Goal: Complete application form

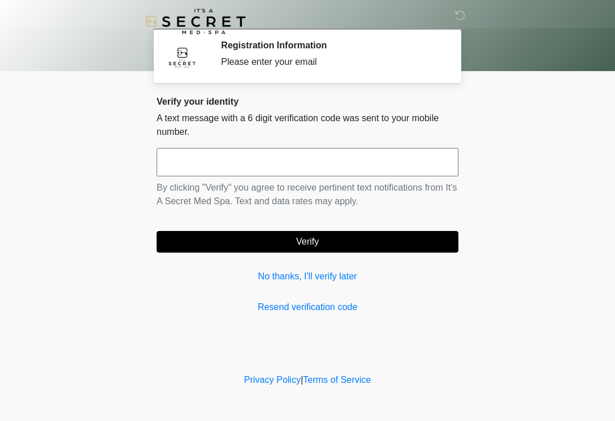
click at [388, 174] on input "text" at bounding box center [308, 162] width 302 height 28
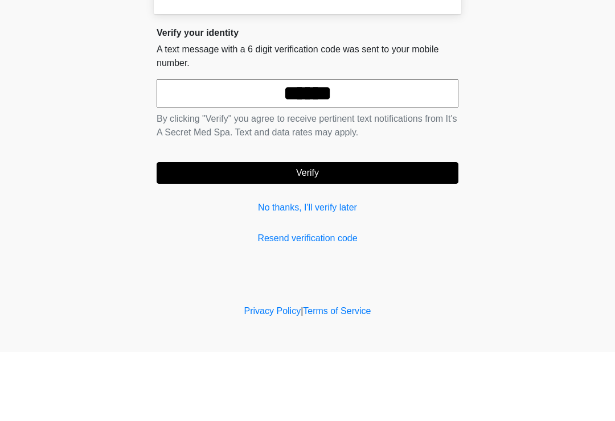
type input "******"
click at [374, 231] on button "Verify" at bounding box center [308, 242] width 302 height 22
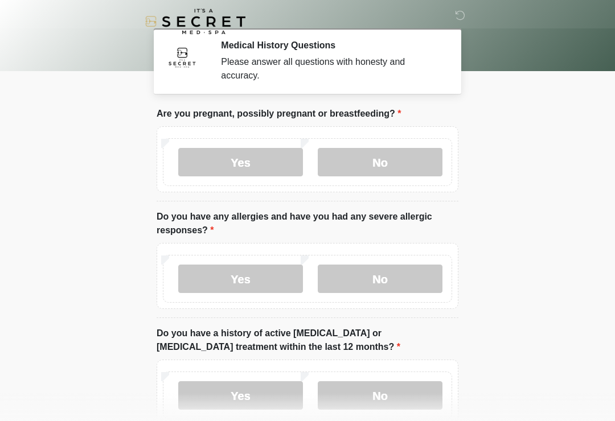
click at [411, 163] on label "No" at bounding box center [380, 162] width 125 height 28
click at [414, 283] on label "No" at bounding box center [380, 279] width 125 height 28
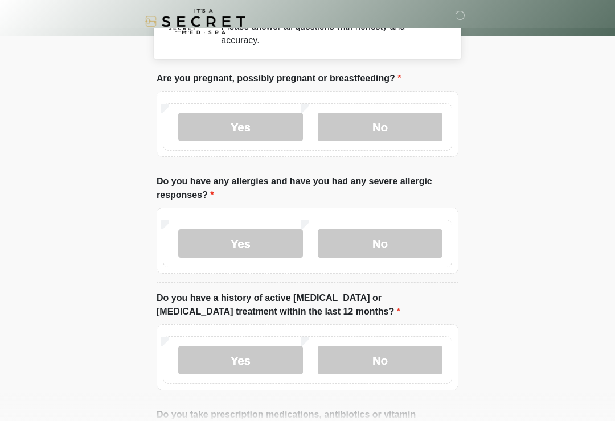
scroll to position [36, 0]
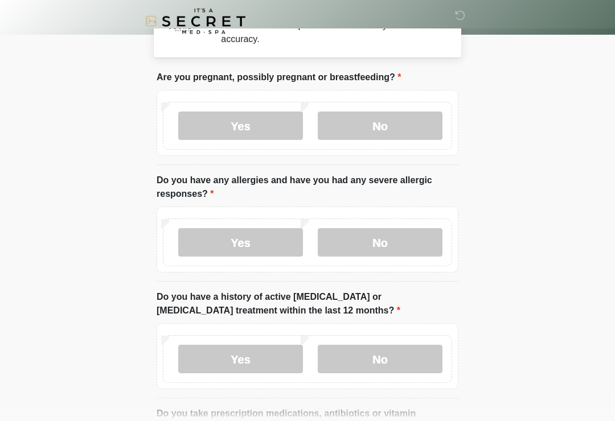
click at [249, 249] on label "Yes" at bounding box center [240, 243] width 125 height 28
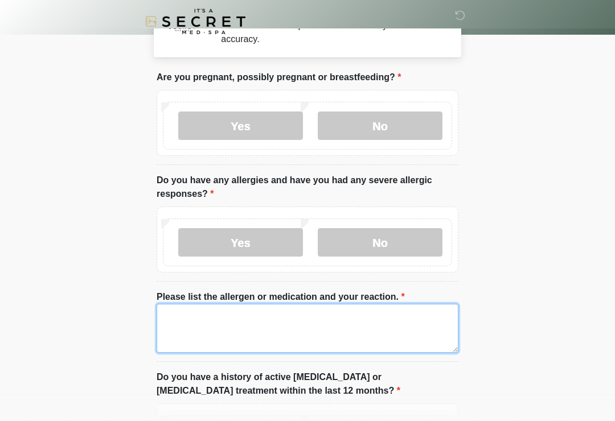
click at [377, 326] on textarea "Please list the allergen or medication and your reaction." at bounding box center [308, 328] width 302 height 49
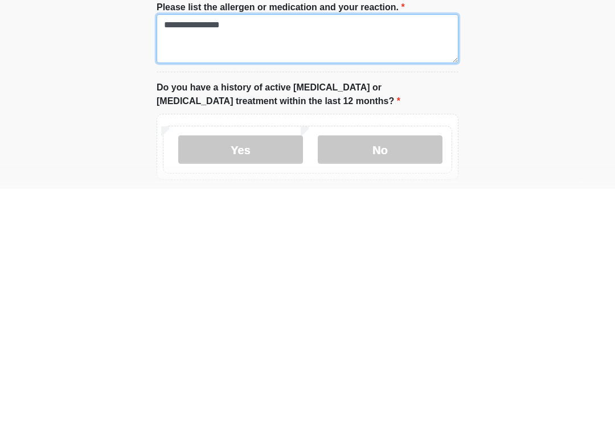
type textarea "**********"
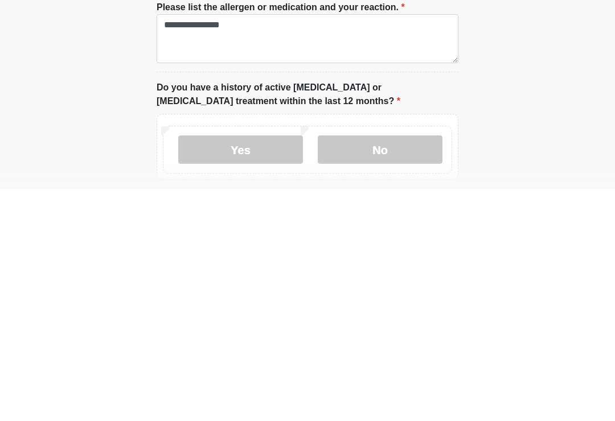
click at [409, 368] on label "No" at bounding box center [380, 382] width 125 height 28
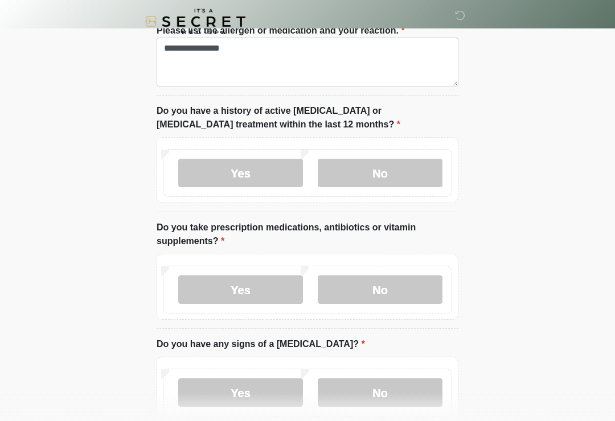
scroll to position [307, 0]
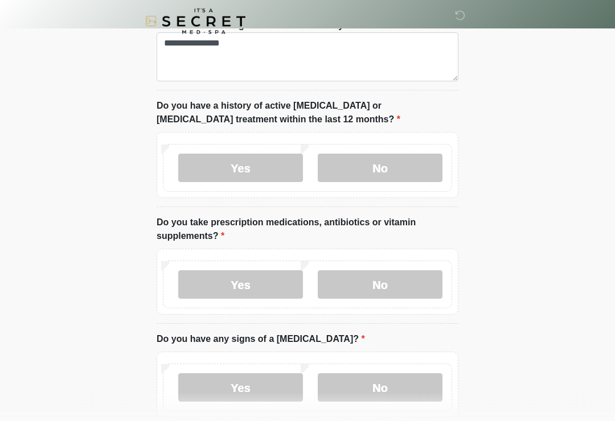
click at [420, 287] on label "No" at bounding box center [380, 285] width 125 height 28
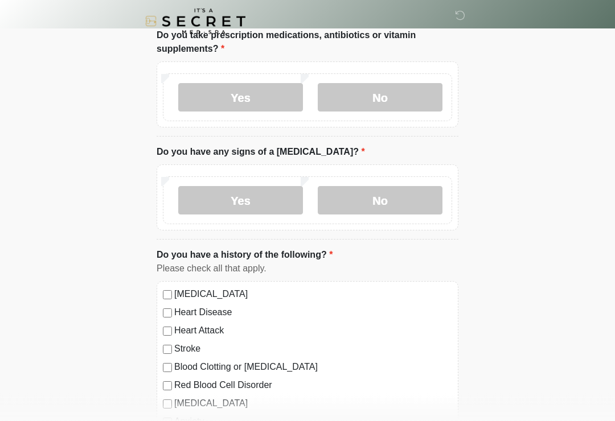
scroll to position [495, 0]
click at [394, 197] on label "No" at bounding box center [380, 201] width 125 height 28
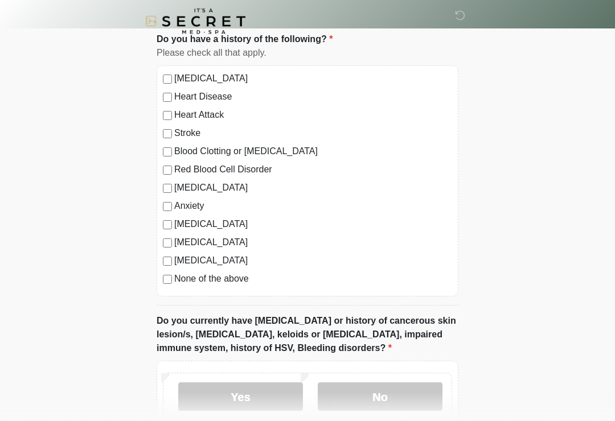
scroll to position [711, 0]
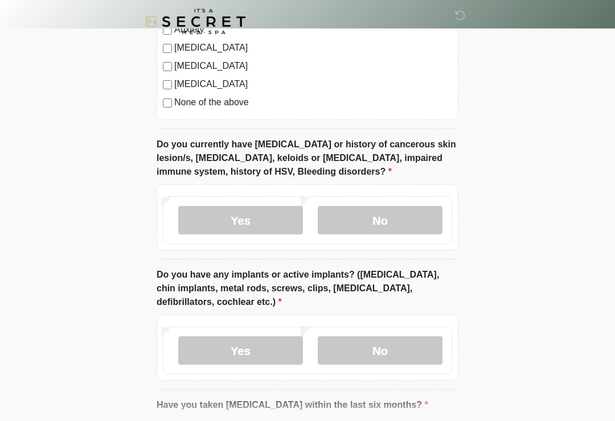
click at [394, 223] on label "No" at bounding box center [380, 220] width 125 height 28
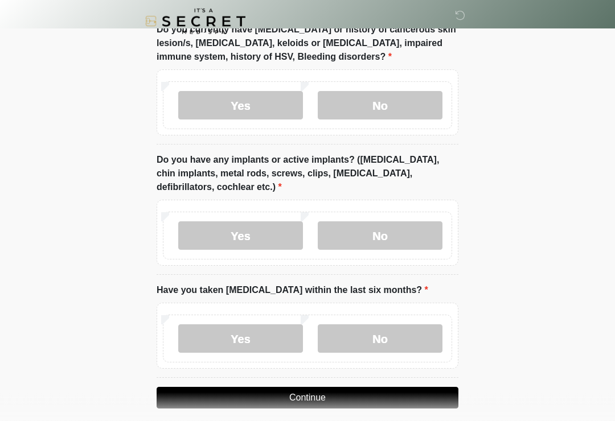
click at [400, 234] on label "No" at bounding box center [380, 236] width 125 height 28
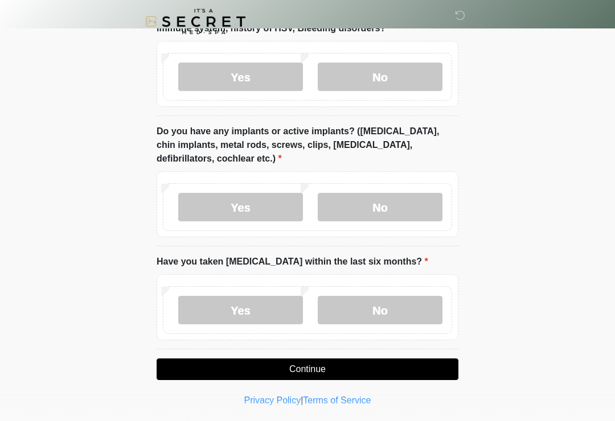
click at [386, 302] on label "No" at bounding box center [380, 310] width 125 height 28
click at [391, 374] on button "Continue" at bounding box center [308, 370] width 302 height 22
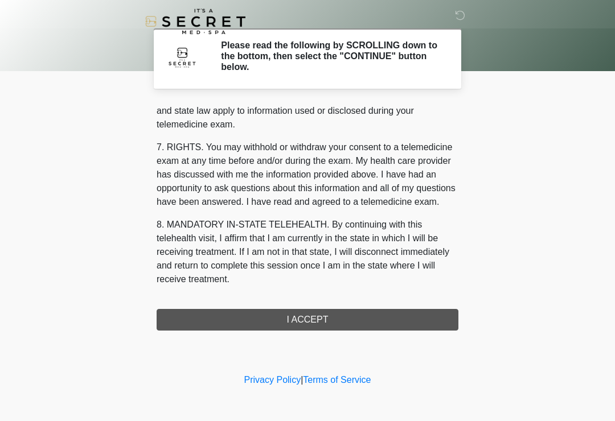
scroll to position [467, 0]
click at [344, 323] on button "I ACCEPT" at bounding box center [308, 320] width 302 height 22
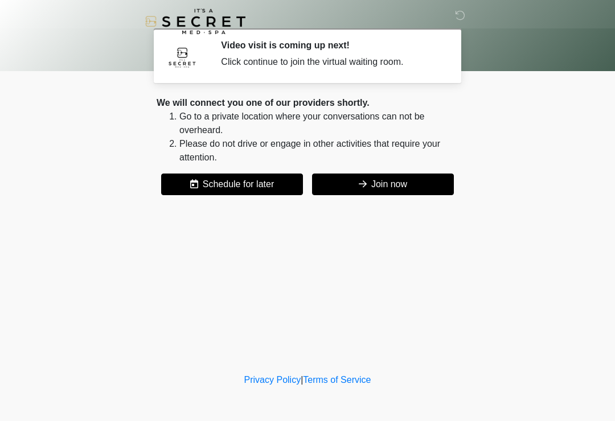
click at [412, 189] on button "Join now" at bounding box center [383, 185] width 142 height 22
